Goal: Find specific page/section: Find specific page/section

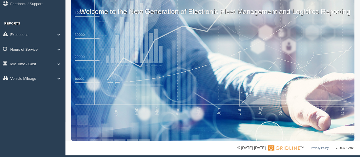
scroll to position [37, 0]
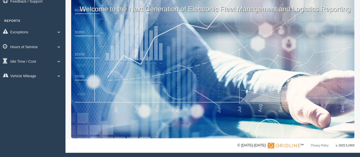
click at [59, 46] on span at bounding box center [58, 46] width 7 height 3
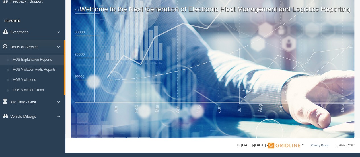
click at [47, 59] on link "HOS Explanation Reports" at bounding box center [37, 60] width 54 height 10
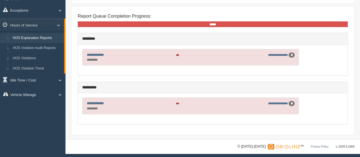
scroll to position [59, 0]
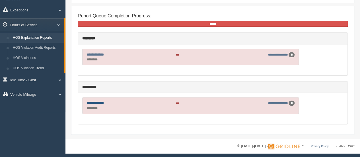
click at [96, 101] on link "**********" at bounding box center [95, 103] width 17 height 4
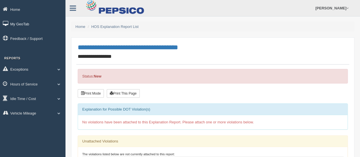
click at [21, 24] on link "My GeoTab" at bounding box center [33, 23] width 66 height 13
